Goal: Task Accomplishment & Management: Complete application form

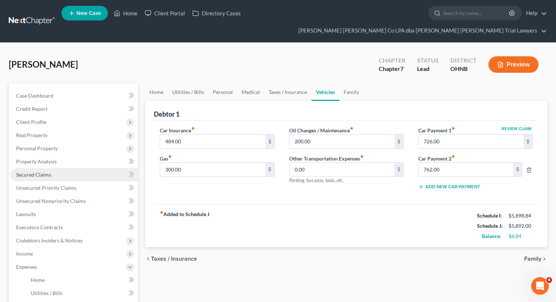
click at [91, 168] on link "Secured Claims" at bounding box center [74, 174] width 128 height 13
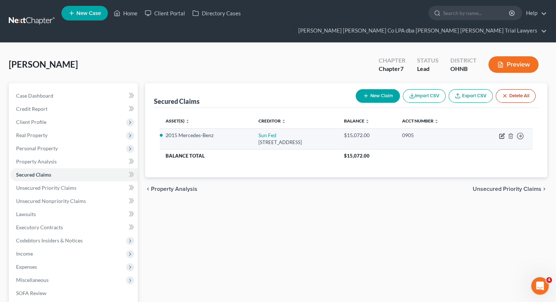
click at [504, 134] on icon "button" at bounding box center [502, 136] width 4 height 4
select select "36"
select select "4"
select select "2"
select select "0"
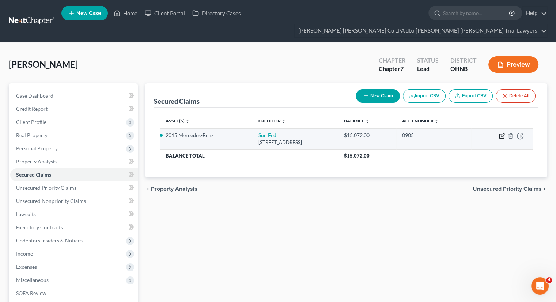
select select "0"
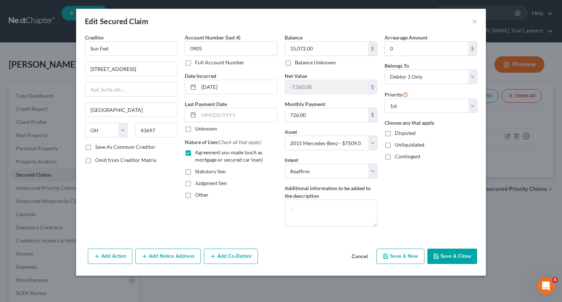
click at [455, 251] on button "Save & Close" at bounding box center [452, 256] width 50 height 15
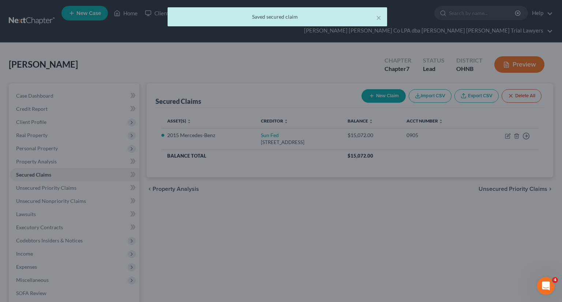
select select "4"
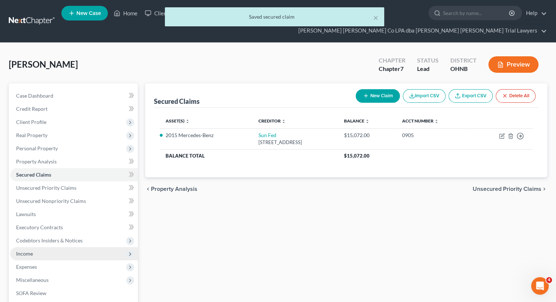
click at [56, 247] on span "Income" at bounding box center [74, 253] width 128 height 13
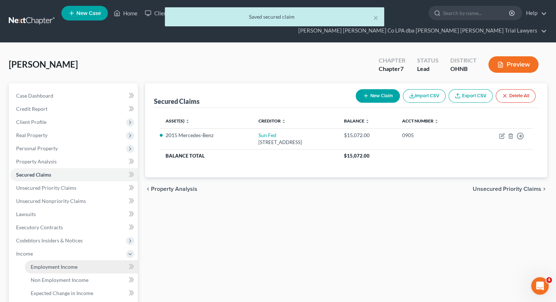
click at [54, 264] on span "Employment Income" at bounding box center [54, 267] width 47 height 6
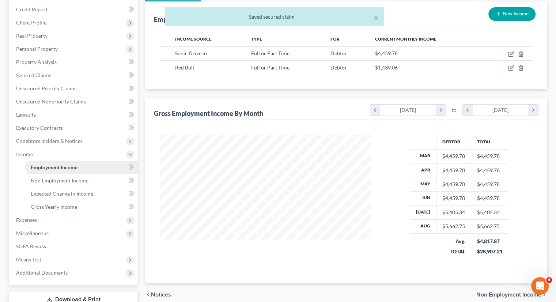
scroll to position [130, 226]
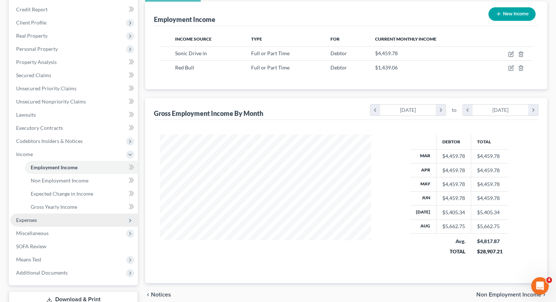
click at [47, 214] on span "Expenses" at bounding box center [74, 220] width 128 height 13
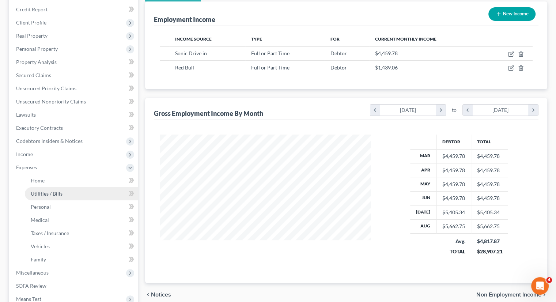
click at [67, 187] on link "Utilities / Bills" at bounding box center [81, 193] width 113 height 13
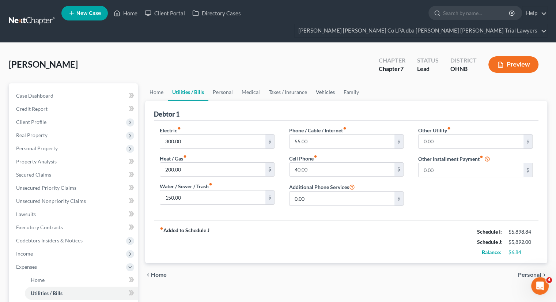
click at [321, 83] on link "Vehicles" at bounding box center [326, 92] width 28 height 18
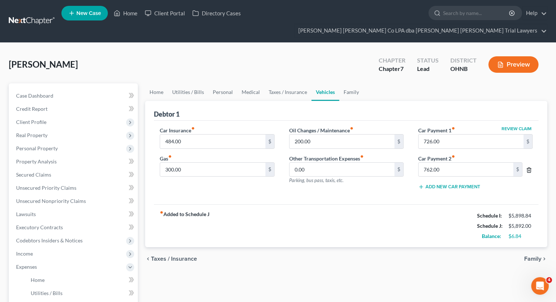
click at [530, 170] on line "button" at bounding box center [530, 170] width 0 height 1
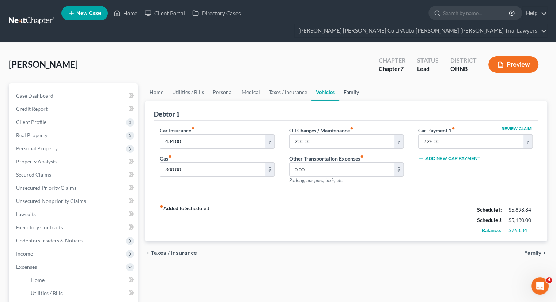
click at [353, 83] on link "Family" at bounding box center [351, 92] width 24 height 18
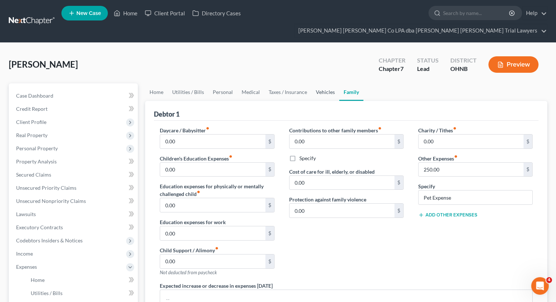
click at [330, 83] on link "Vehicles" at bounding box center [326, 92] width 28 height 18
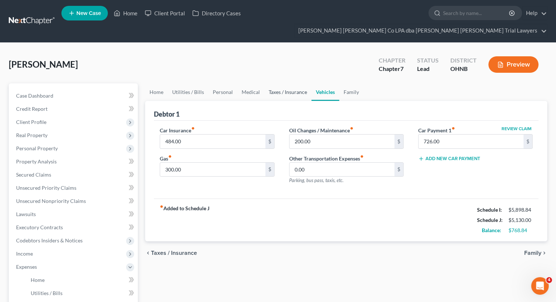
click at [293, 83] on link "Taxes / Insurance" at bounding box center [287, 92] width 47 height 18
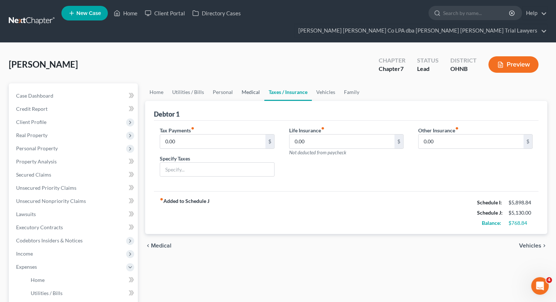
click at [254, 83] on link "Medical" at bounding box center [250, 92] width 27 height 18
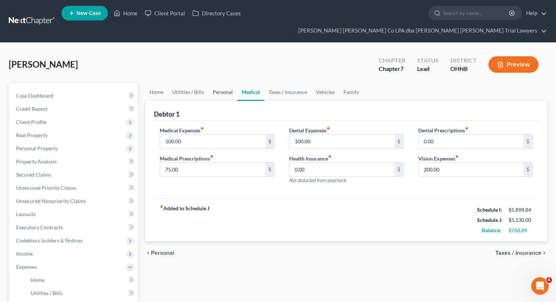
click at [223, 83] on link "Personal" at bounding box center [222, 92] width 29 height 18
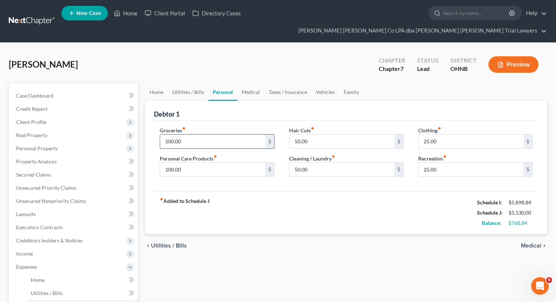
click at [196, 135] on input "500.00" at bounding box center [212, 142] width 105 height 14
type input "700"
click at [426, 135] on input "25.00" at bounding box center [471, 142] width 105 height 14
type input "75"
click at [328, 135] on input "50.00" at bounding box center [342, 142] width 105 height 14
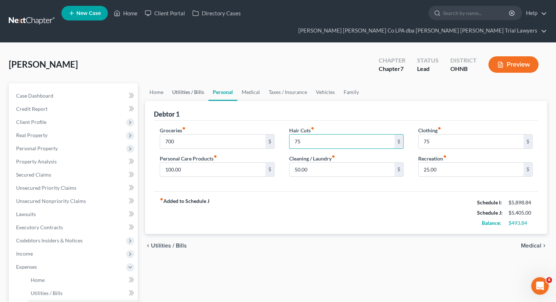
type input "75"
click at [200, 83] on link "Utilities / Bills" at bounding box center [188, 92] width 41 height 18
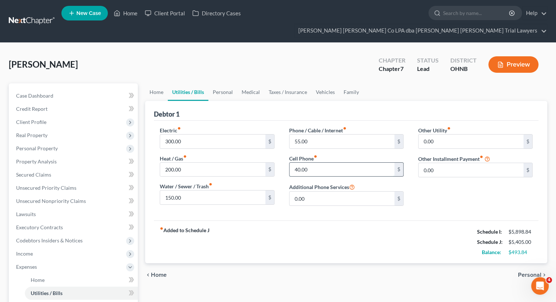
click at [314, 163] on input "40.00" at bounding box center [342, 170] width 105 height 14
type input "150"
click at [316, 135] on input "55.00" at bounding box center [342, 142] width 105 height 14
type input "200"
click at [154, 83] on link "Home" at bounding box center [156, 92] width 23 height 18
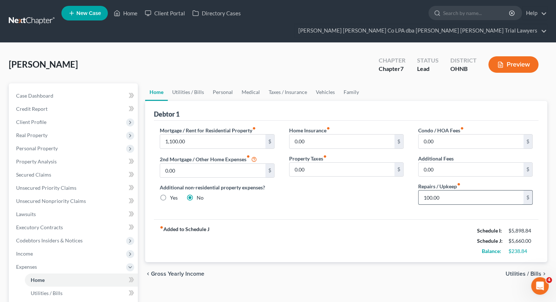
click at [455, 191] on input "100.00" at bounding box center [471, 198] width 105 height 14
type input "200"
drag, startPoint x: 344, startPoint y: 84, endPoint x: 332, endPoint y: 78, distance: 13.6
click at [344, 84] on link "Family" at bounding box center [351, 92] width 24 height 18
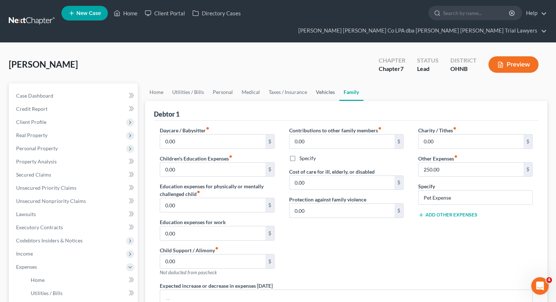
click at [332, 83] on link "Vehicles" at bounding box center [326, 92] width 28 height 18
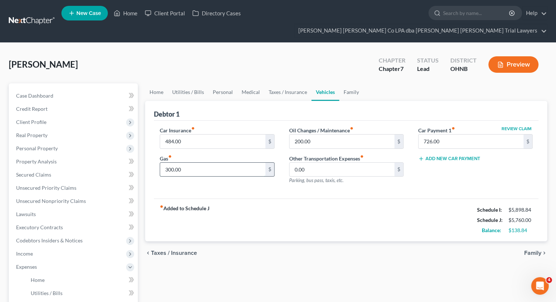
click at [195, 163] on input "300.00" at bounding box center [212, 170] width 105 height 14
type input "350"
click at [315, 135] on input "200.00" at bounding box center [342, 142] width 105 height 14
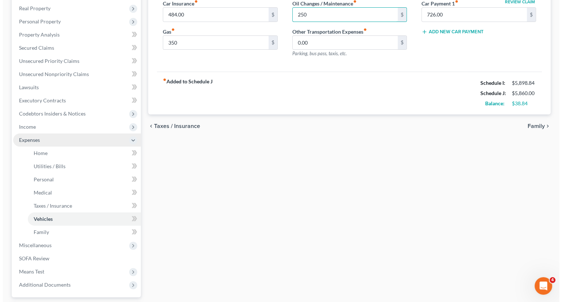
scroll to position [127, 0]
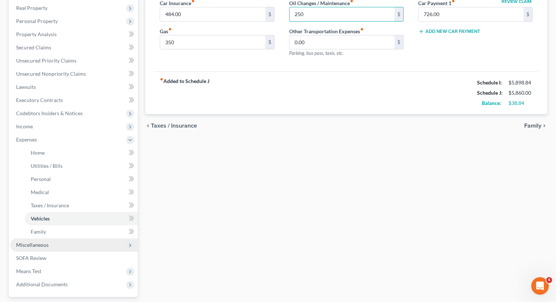
type input "250"
click at [66, 238] on span "Miscellaneous" at bounding box center [74, 244] width 128 height 13
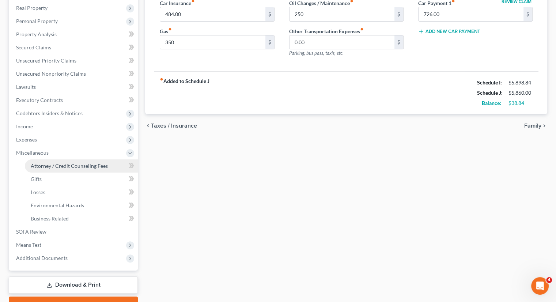
click at [78, 163] on span "Attorney / Credit Counseling Fees" at bounding box center [69, 166] width 77 height 6
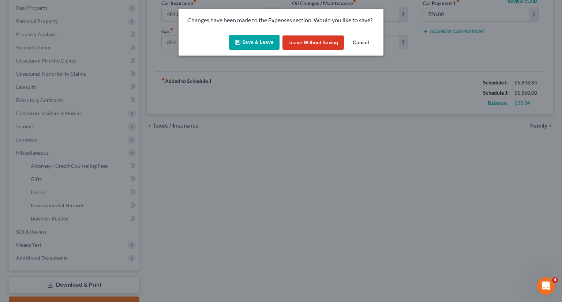
click at [246, 44] on button "Save & Leave" at bounding box center [254, 42] width 50 height 15
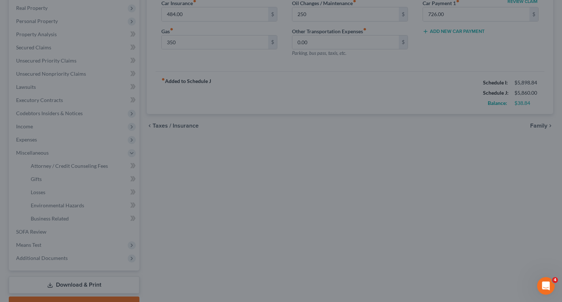
type input "350.00"
type input "250.00"
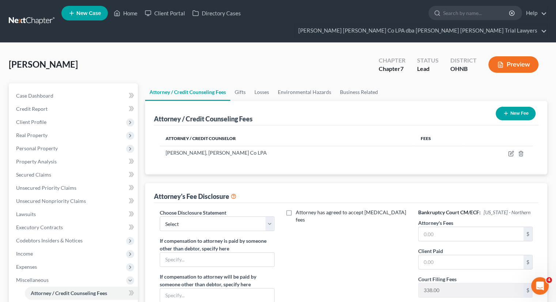
scroll to position [117, 0]
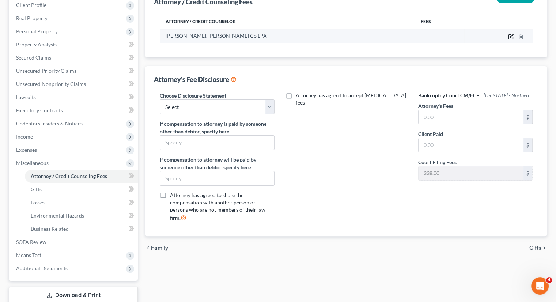
click at [511, 35] on icon "button" at bounding box center [511, 37] width 4 height 4
select select "36"
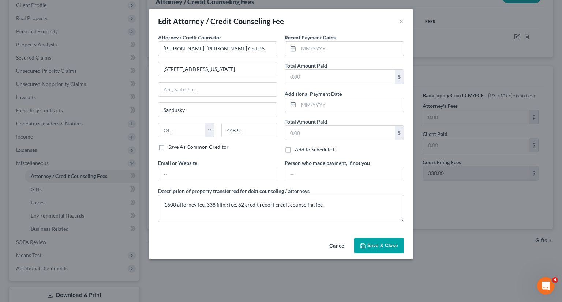
click at [339, 246] on button "Cancel" at bounding box center [337, 246] width 28 height 15
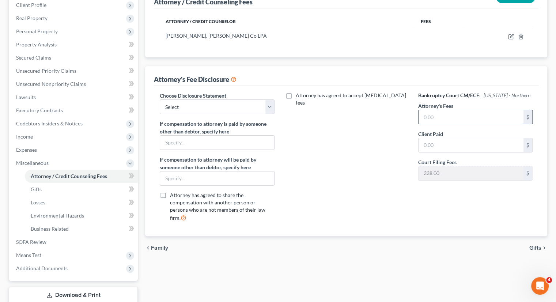
click at [430, 110] on input "text" at bounding box center [471, 117] width 105 height 14
type input "1,600"
click at [430, 138] on input "text" at bounding box center [471, 145] width 105 height 14
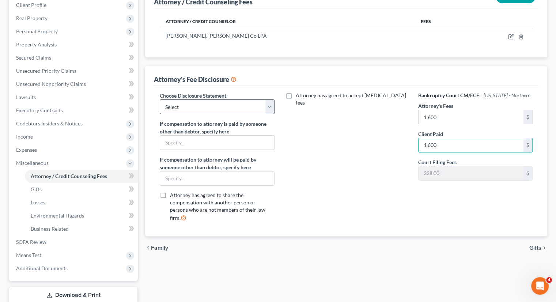
type input "1,600"
click at [243, 99] on select "Select Fee Disclosure" at bounding box center [217, 106] width 114 height 15
select select "0"
click at [160, 99] on select "Select Fee Disclosure" at bounding box center [217, 106] width 114 height 15
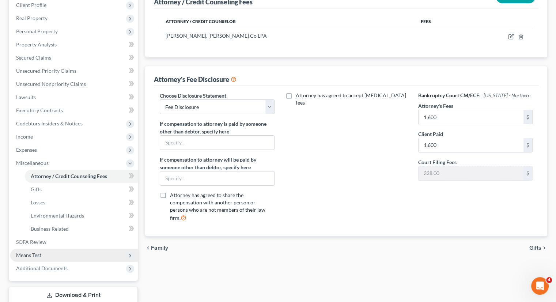
click at [46, 249] on span "Means Test" at bounding box center [74, 255] width 128 height 13
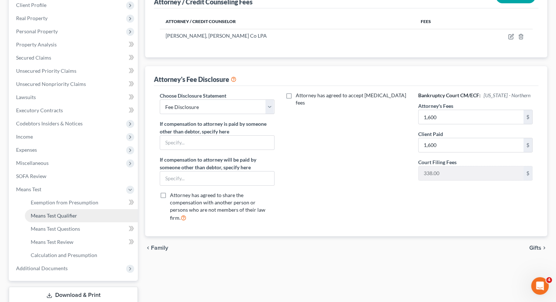
click at [58, 212] on span "Means Test Qualifier" at bounding box center [54, 215] width 46 height 6
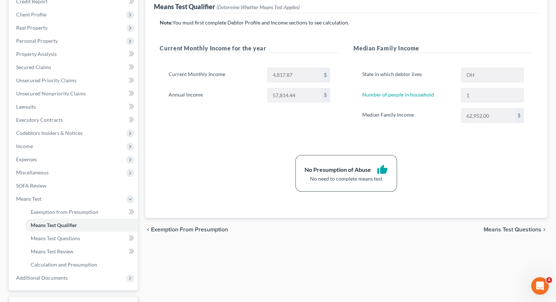
scroll to position [108, 0]
click at [38, 139] on span "Income" at bounding box center [74, 145] width 128 height 13
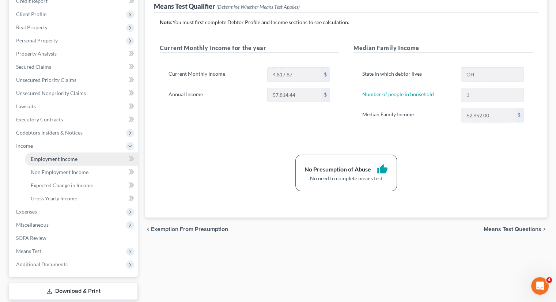
click at [42, 153] on link "Employment Income" at bounding box center [81, 159] width 113 height 13
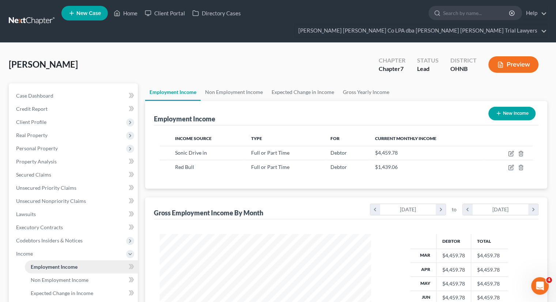
scroll to position [130, 226]
click at [223, 83] on link "Non Employment Income" at bounding box center [234, 92] width 67 height 18
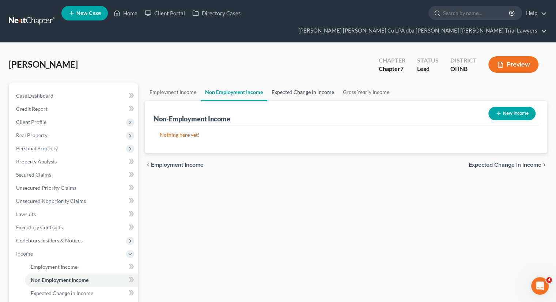
click at [293, 83] on link "Expected Change in Income" at bounding box center [302, 92] width 71 height 18
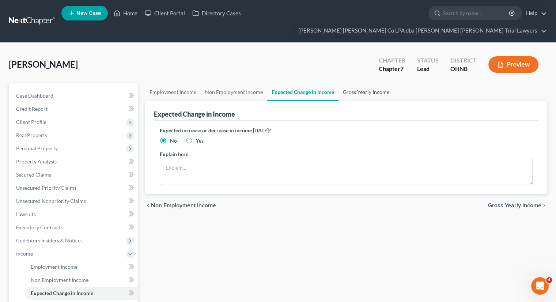
click at [368, 83] on link "Gross Yearly Income" at bounding box center [366, 92] width 55 height 18
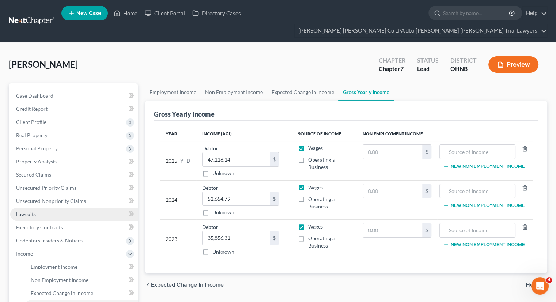
click at [37, 208] on link "Lawsuits" at bounding box center [74, 214] width 128 height 13
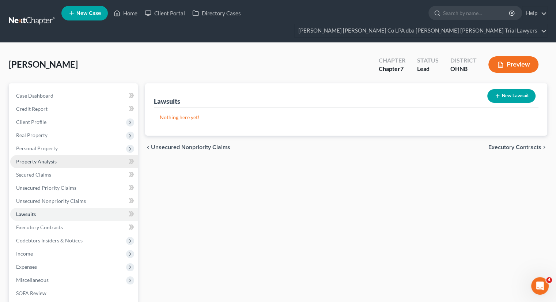
click at [57, 155] on link "Property Analysis" at bounding box center [74, 161] width 128 height 13
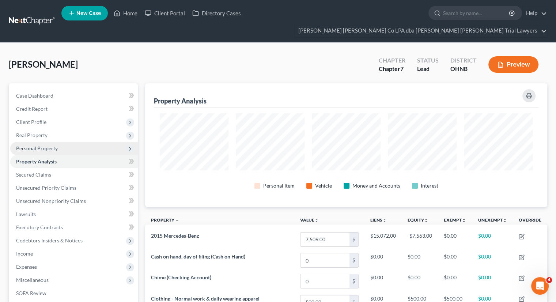
scroll to position [124, 402]
click at [63, 142] on span "Personal Property" at bounding box center [74, 148] width 128 height 13
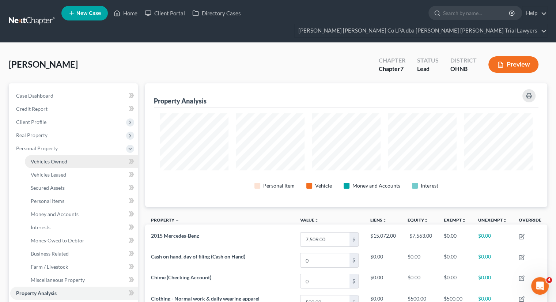
click at [59, 158] on span "Vehicles Owned" at bounding box center [49, 161] width 37 height 6
